Goal: Check status: Check status

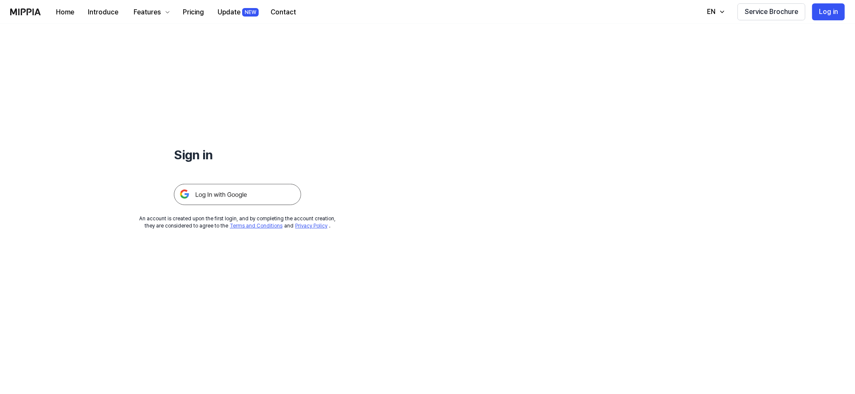
click at [217, 192] on img at bounding box center [237, 194] width 127 height 21
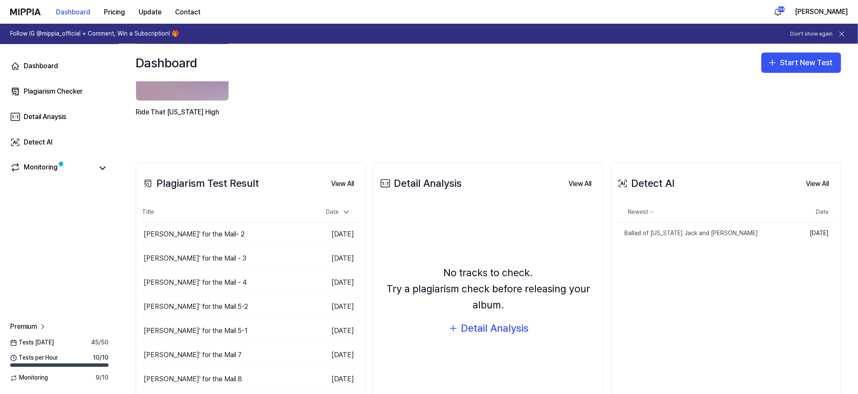
scroll to position [113, 0]
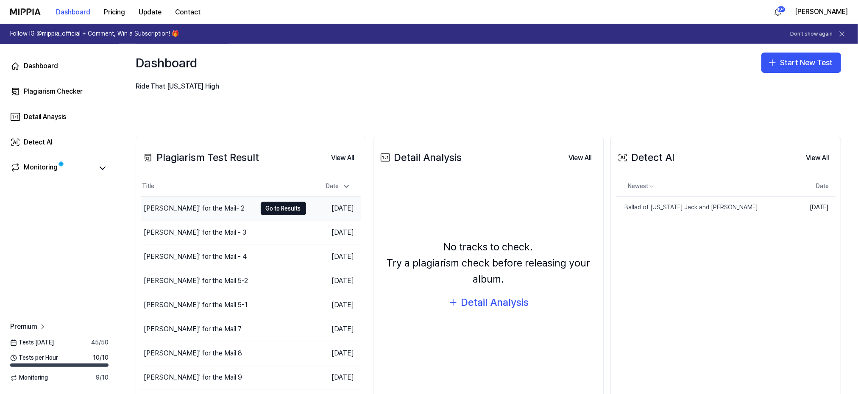
click at [189, 206] on div "Ridin' for the Mail- 2" at bounding box center [194, 208] width 101 height 10
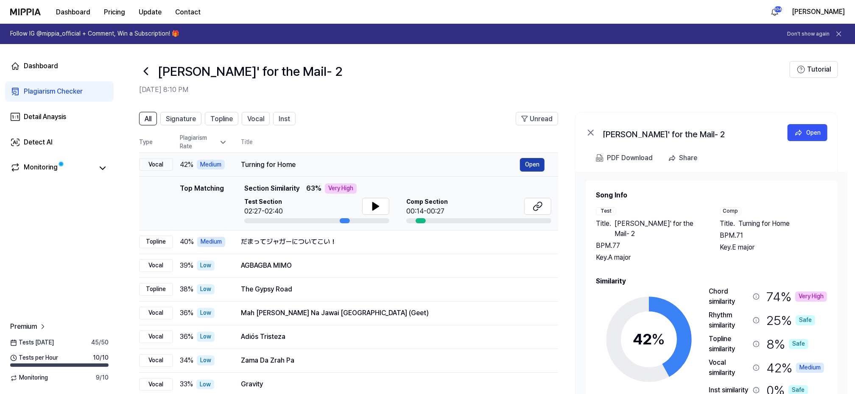
click at [537, 163] on button "Open" at bounding box center [532, 165] width 25 height 14
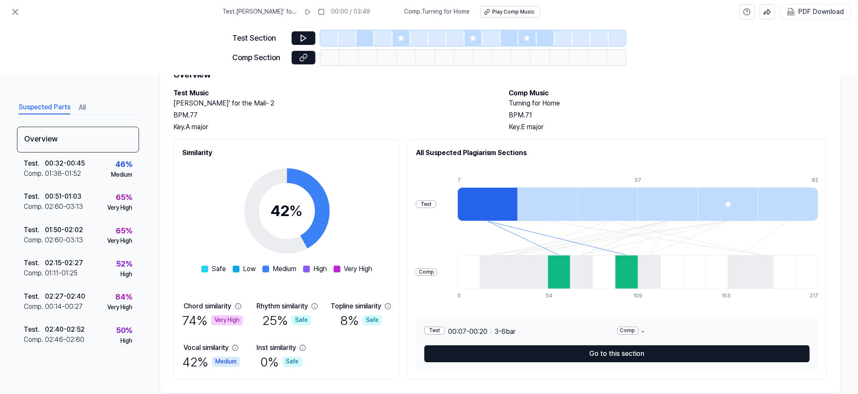
scroll to position [54, 0]
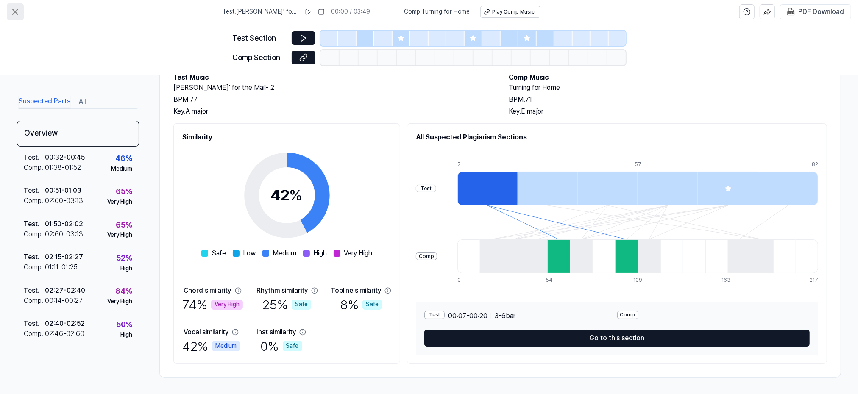
click at [14, 11] on icon at bounding box center [15, 12] width 10 height 10
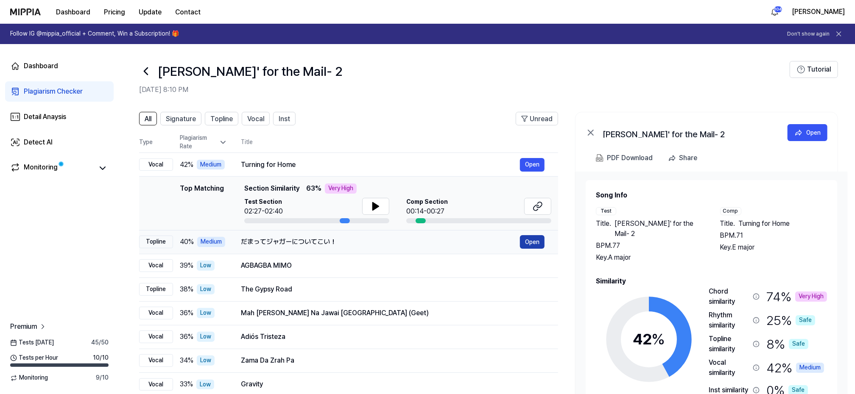
click at [531, 240] on button "Open" at bounding box center [532, 242] width 25 height 14
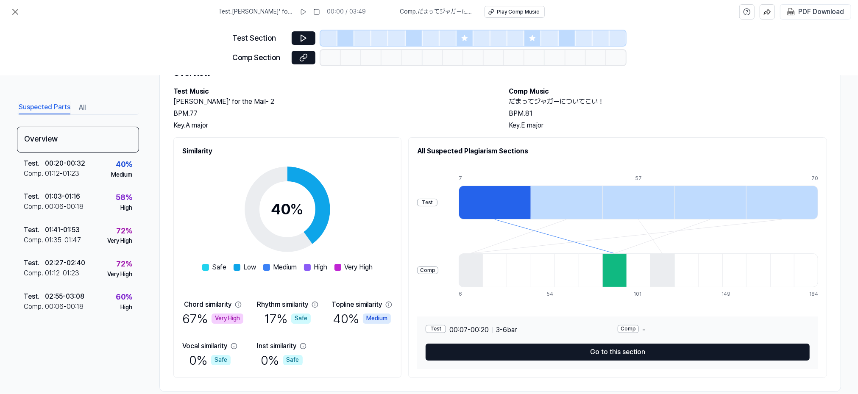
scroll to position [54, 0]
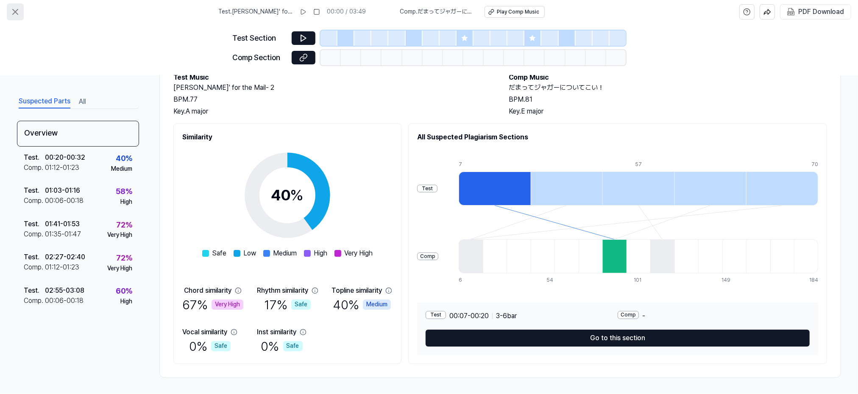
click at [16, 11] on icon at bounding box center [15, 11] width 5 height 5
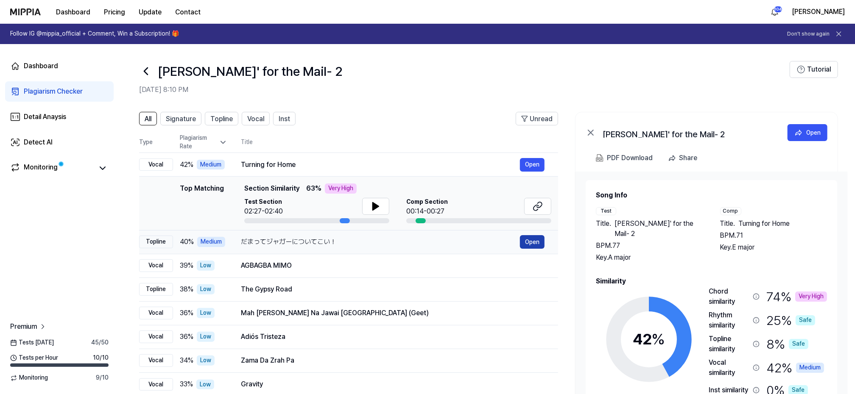
click at [529, 240] on button "Open" at bounding box center [532, 242] width 25 height 14
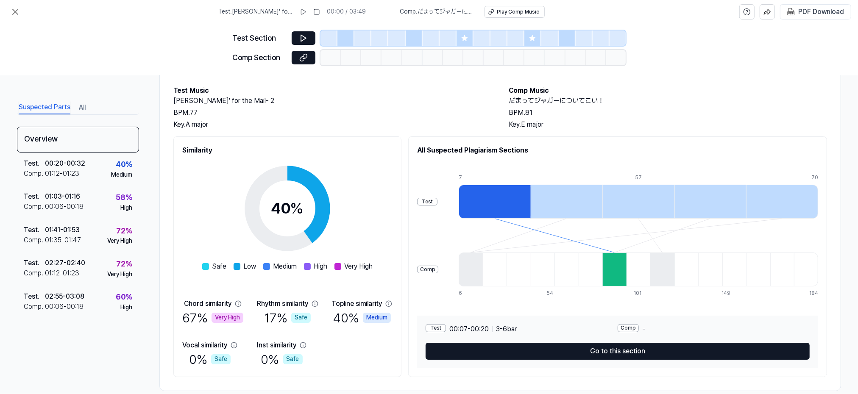
scroll to position [54, 0]
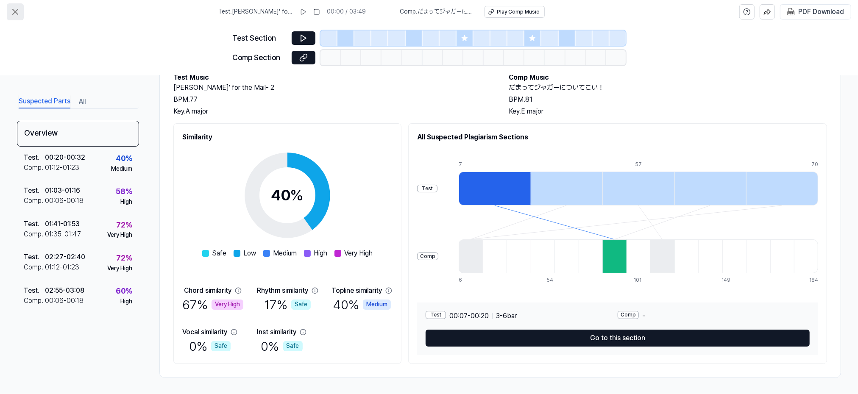
click at [16, 9] on icon at bounding box center [15, 12] width 10 height 10
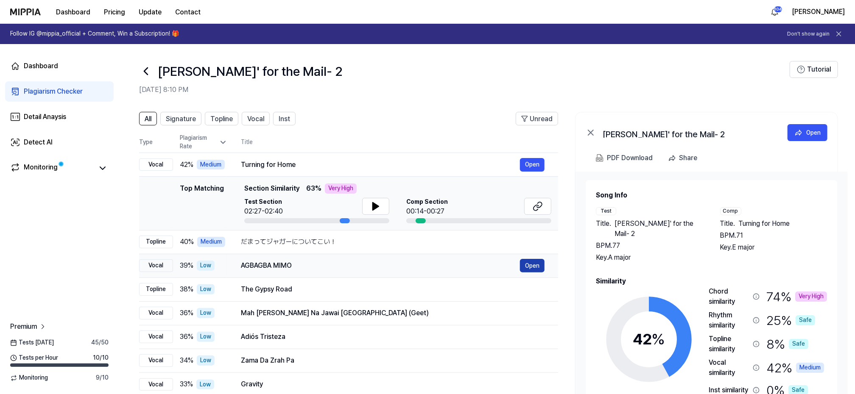
click at [529, 264] on button "Open" at bounding box center [532, 266] width 25 height 14
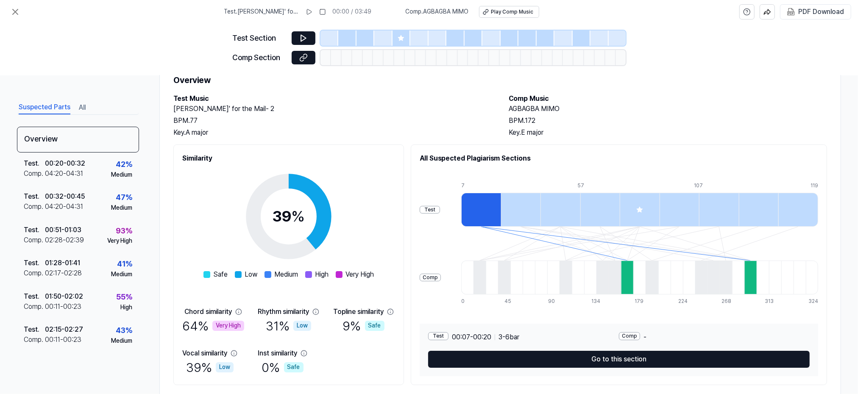
scroll to position [54, 0]
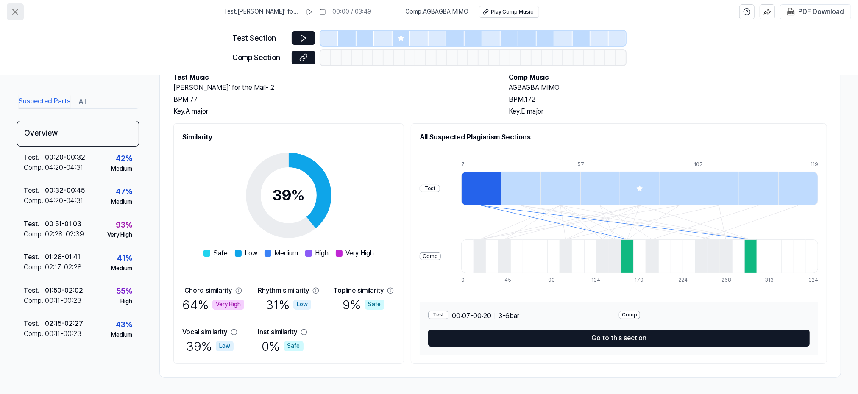
click at [14, 11] on icon at bounding box center [15, 12] width 10 height 10
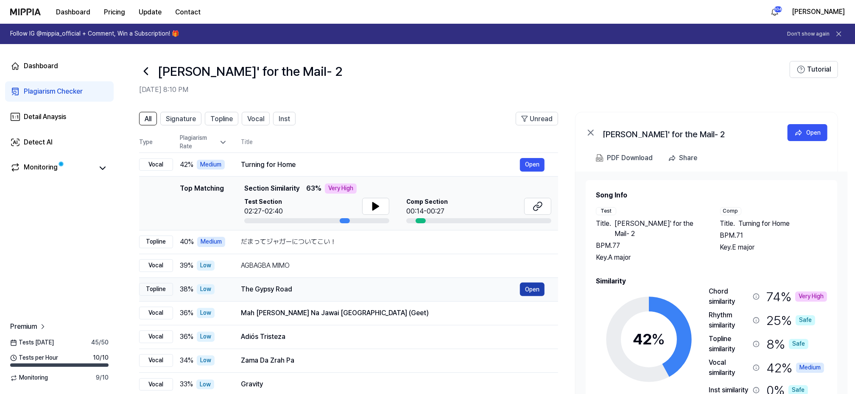
click at [539, 288] on button "Open" at bounding box center [532, 290] width 25 height 14
